Goal: Task Accomplishment & Management: Manage account settings

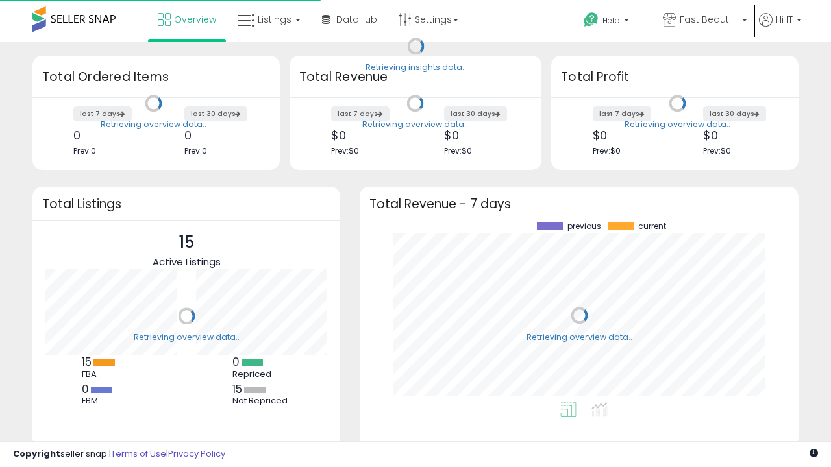
scroll to position [180, 413]
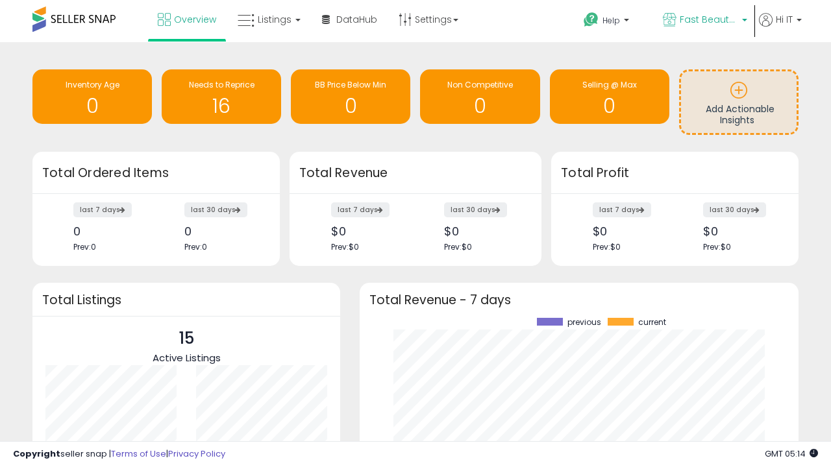
click at [704, 21] on span "Fast Beauty ([GEOGRAPHIC_DATA])" at bounding box center [709, 19] width 58 height 13
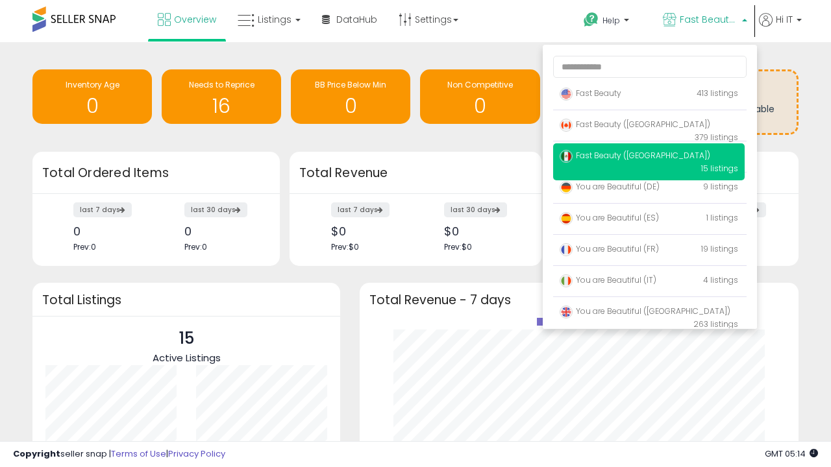
click at [648, 313] on span "You are Beautiful ([GEOGRAPHIC_DATA])" at bounding box center [644, 311] width 171 height 11
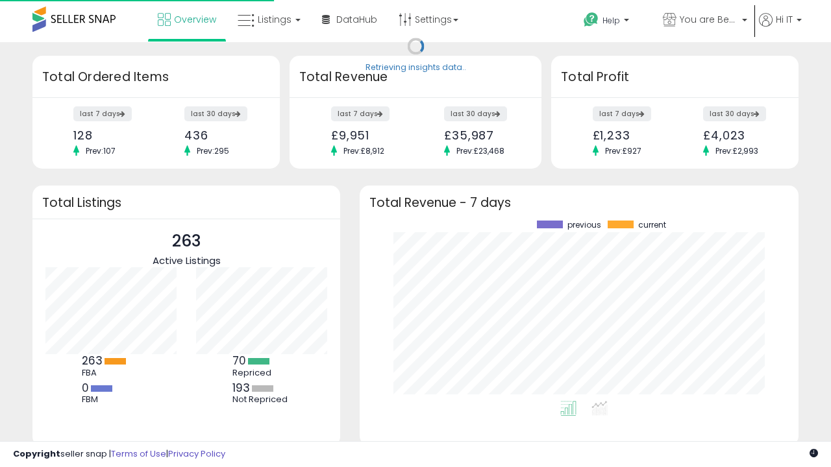
scroll to position [180, 413]
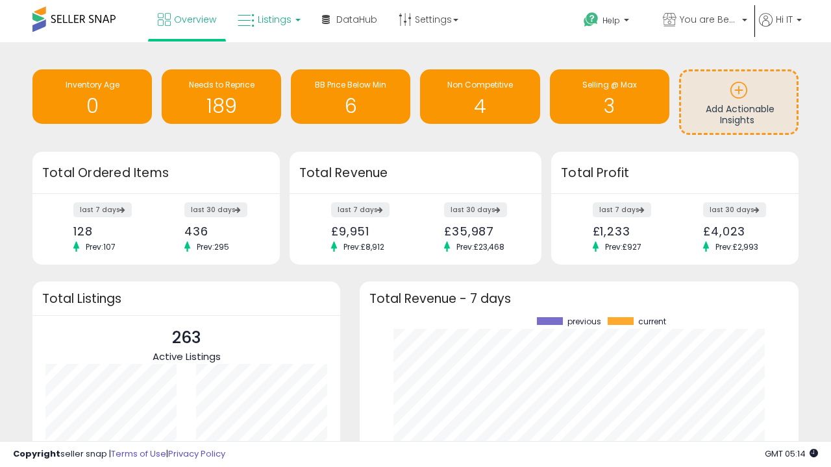
click at [267, 19] on span "Listings" at bounding box center [275, 19] width 34 height 13
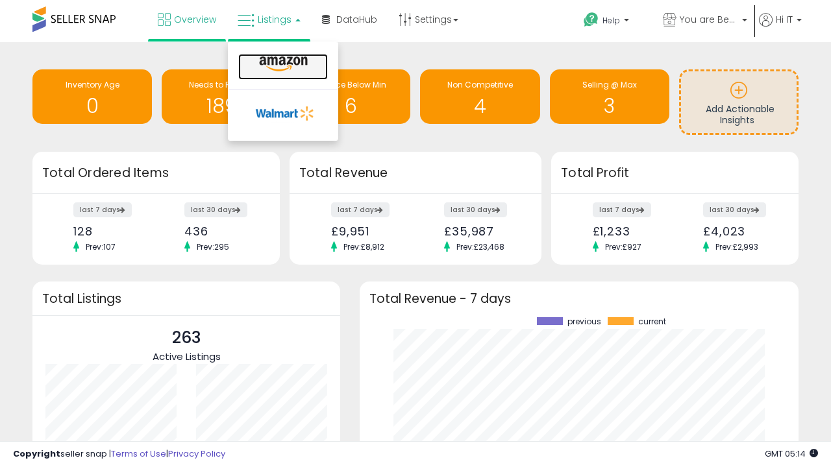
click at [282, 64] on icon at bounding box center [283, 64] width 56 height 17
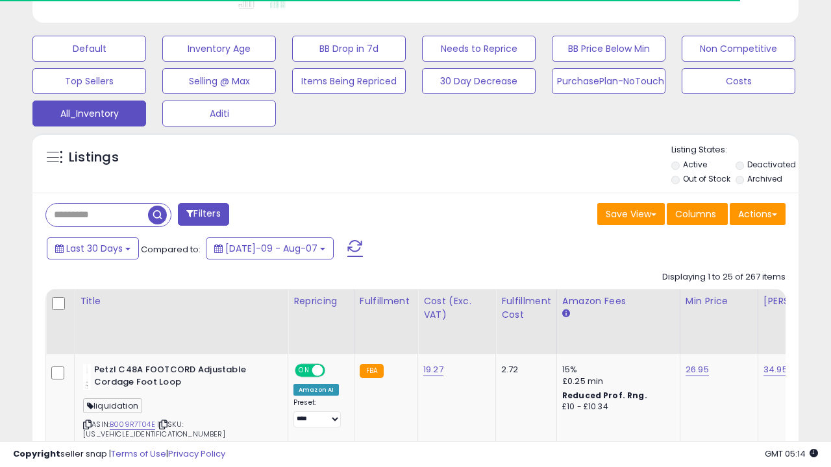
scroll to position [610, 0]
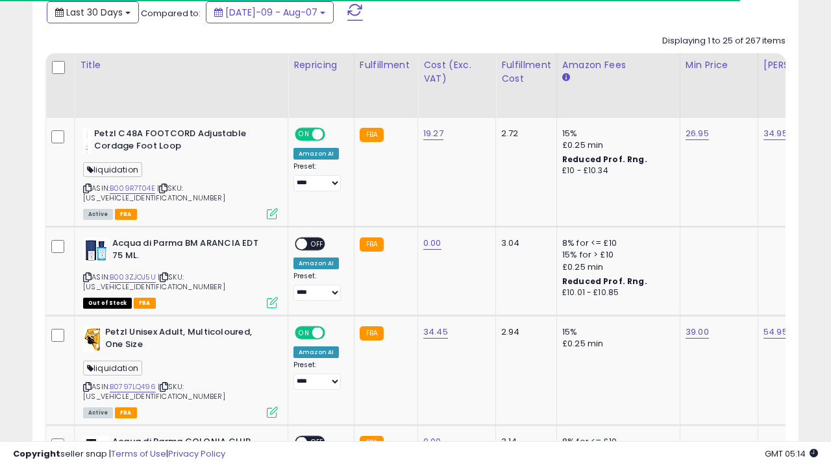
click at [82, 11] on span "Last 30 Days" at bounding box center [94, 12] width 56 height 13
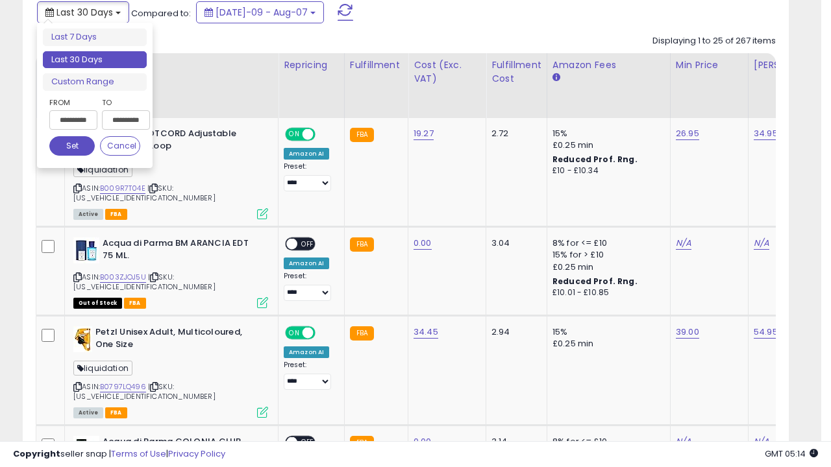
scroll to position [266, 443]
click at [95, 60] on li "Last 30 Days" at bounding box center [95, 60] width 104 height 18
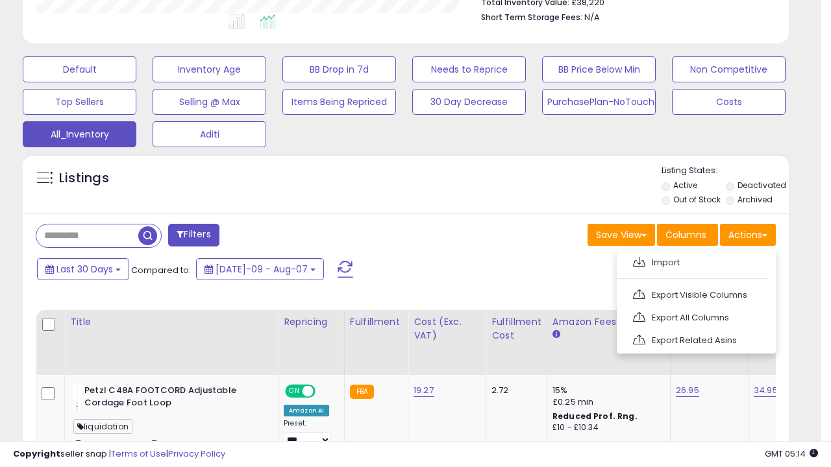
click at [694, 316] on link "Export All Columns" at bounding box center [695, 318] width 142 height 20
